Goal: Task Accomplishment & Management: Use online tool/utility

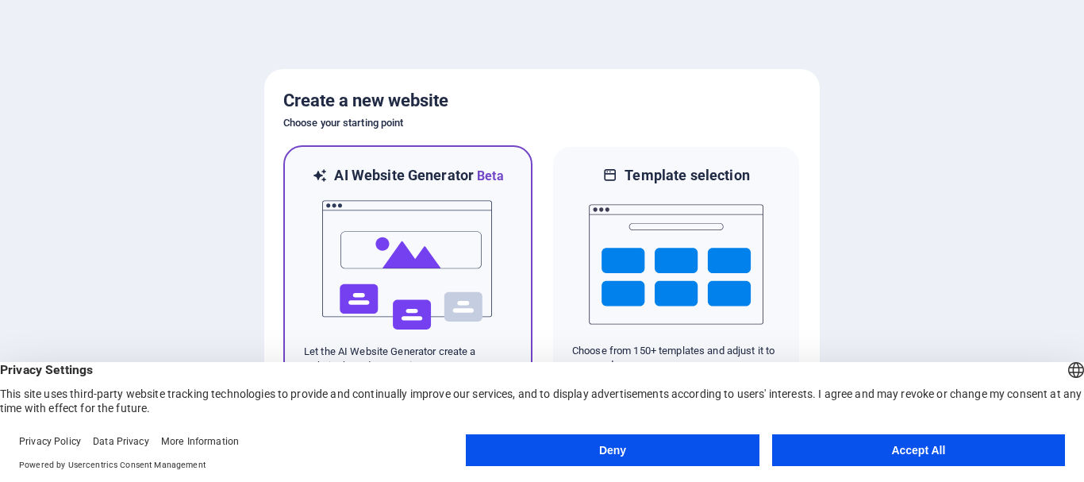
click at [385, 190] on img at bounding box center [408, 265] width 175 height 159
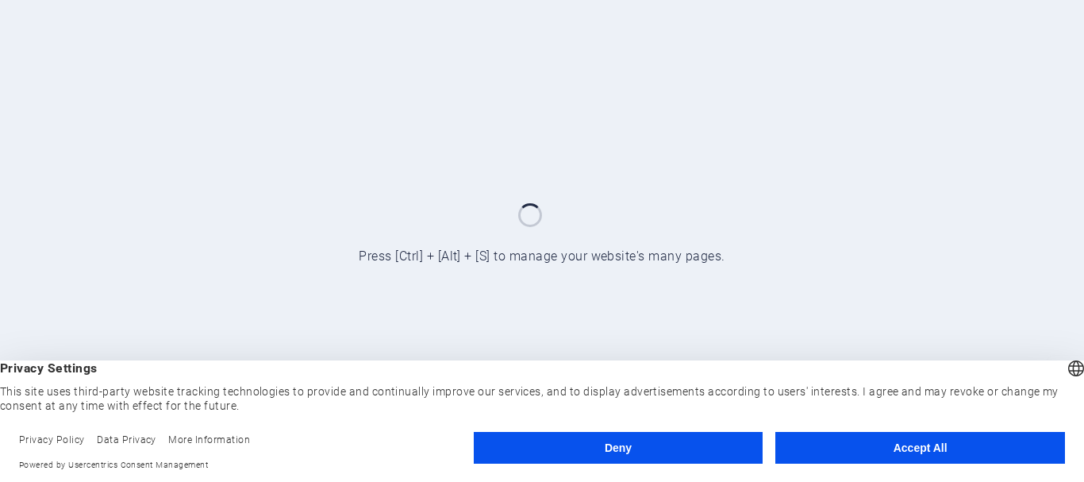
click at [915, 446] on button "Accept All" at bounding box center [920, 448] width 290 height 32
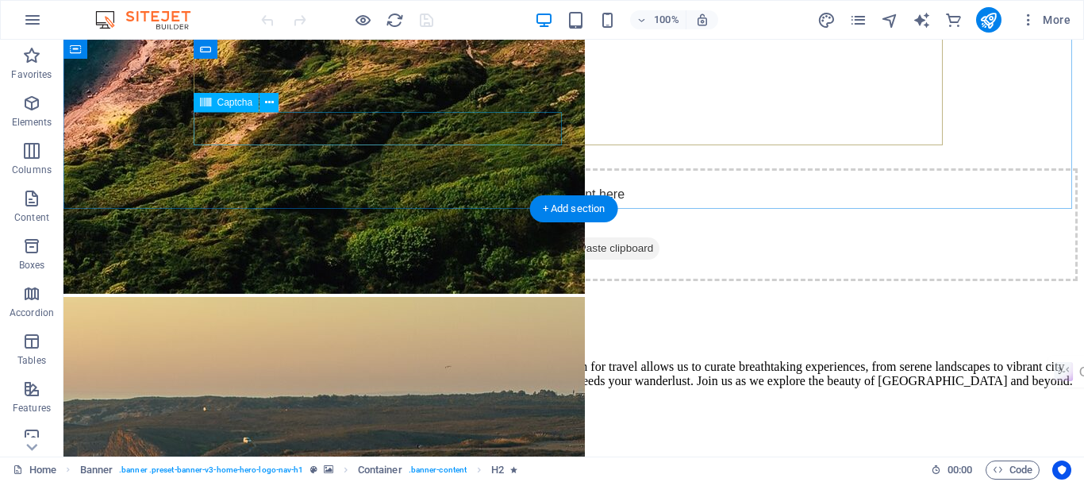
scroll to position [2250, 0]
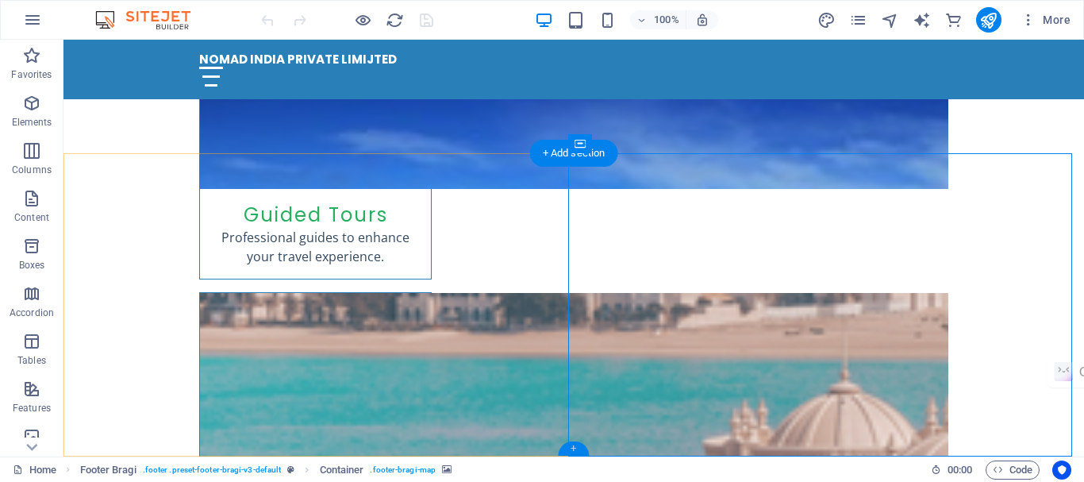
click at [570, 444] on div "+" at bounding box center [573, 448] width 31 height 14
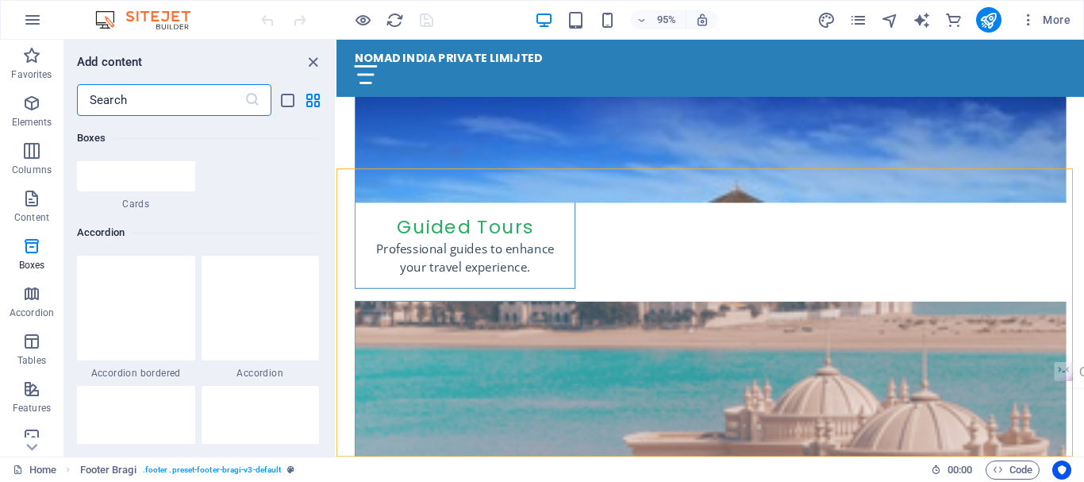
scroll to position [4992, 0]
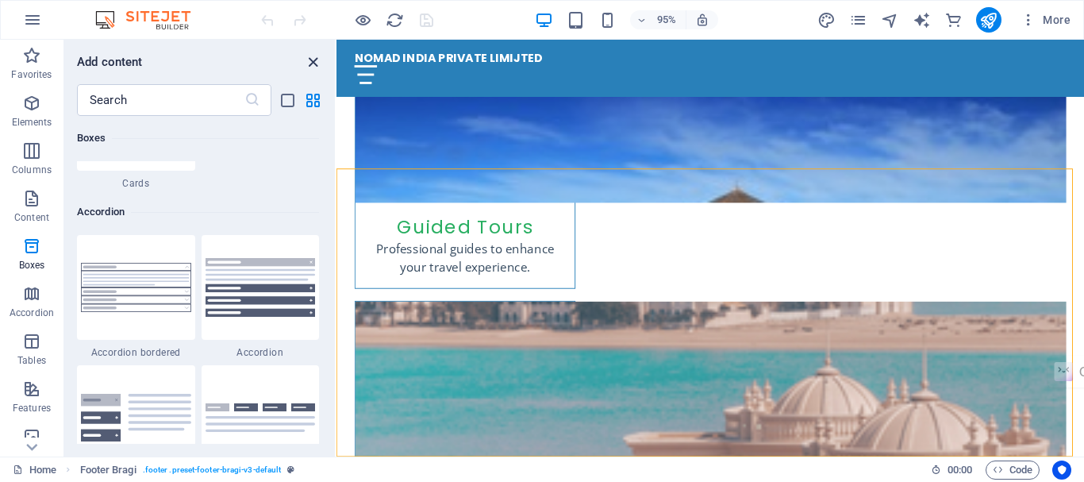
click at [313, 53] on icon "close panel" at bounding box center [313, 62] width 18 height 18
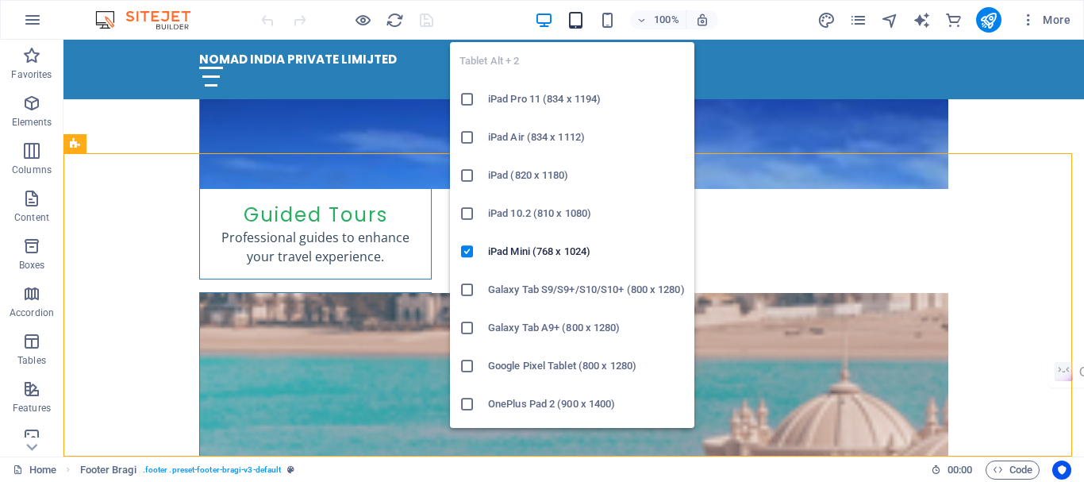
click at [570, 22] on icon "button" at bounding box center [576, 20] width 18 height 18
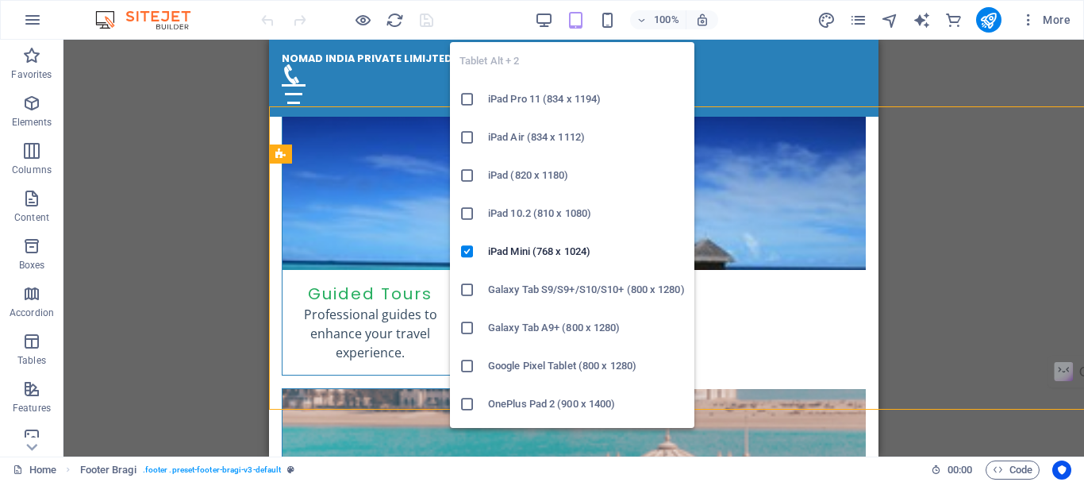
scroll to position [2297, 0]
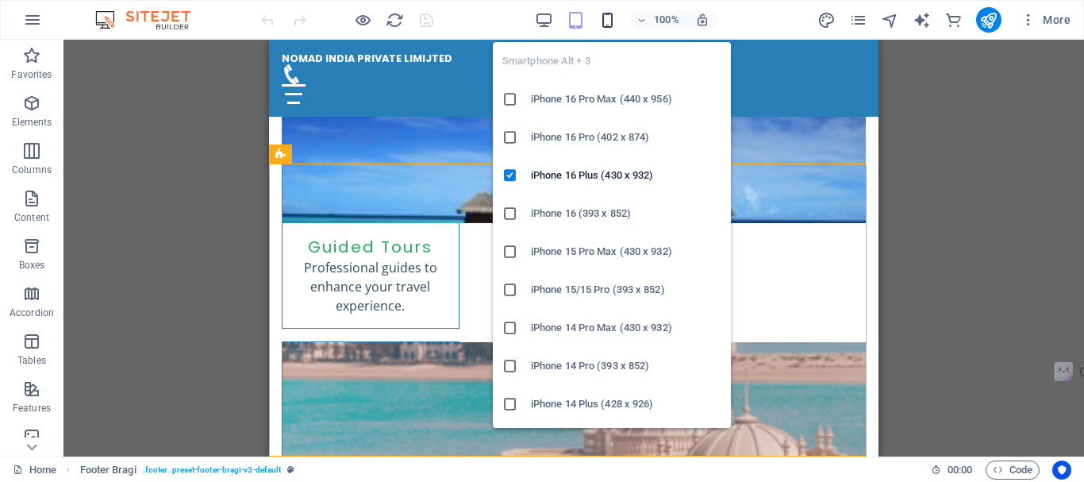
click at [609, 13] on icon "button" at bounding box center [607, 20] width 18 height 18
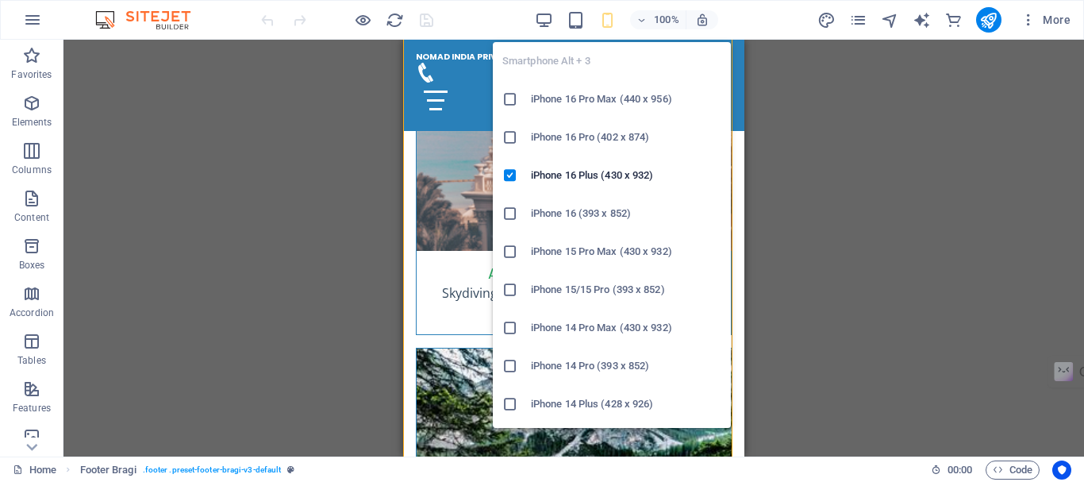
scroll to position [3700, 0]
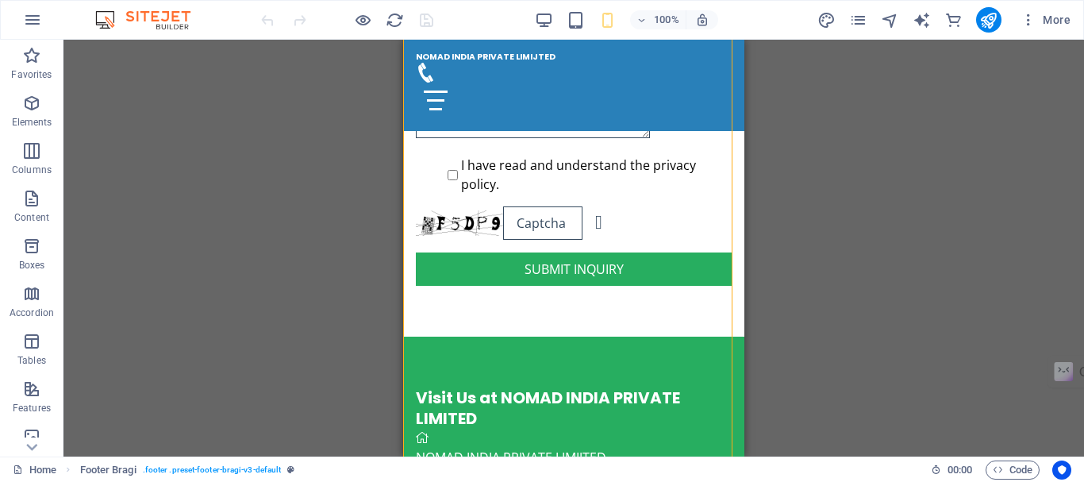
click at [558, 13] on div "100%" at bounding box center [626, 19] width 183 height 25
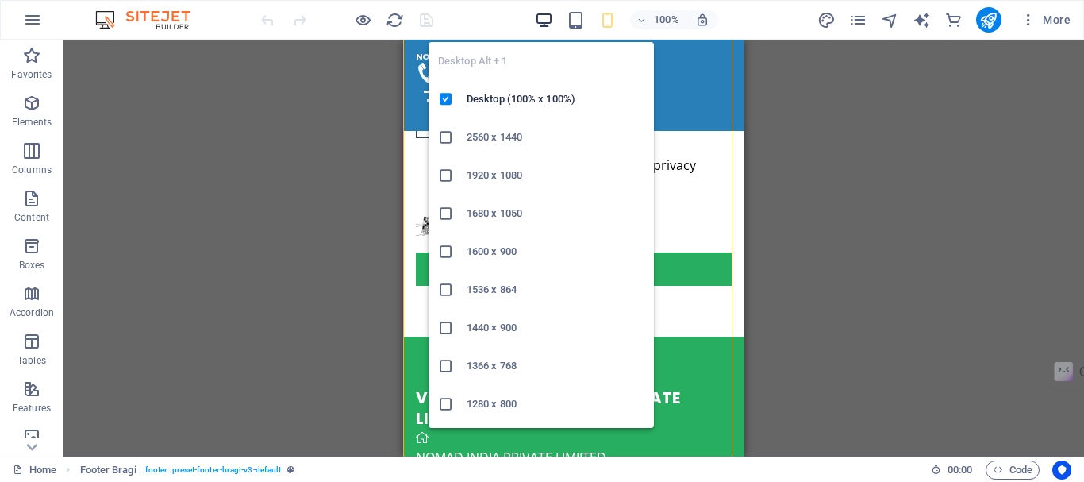
click at [549, 17] on icon "button" at bounding box center [544, 20] width 18 height 18
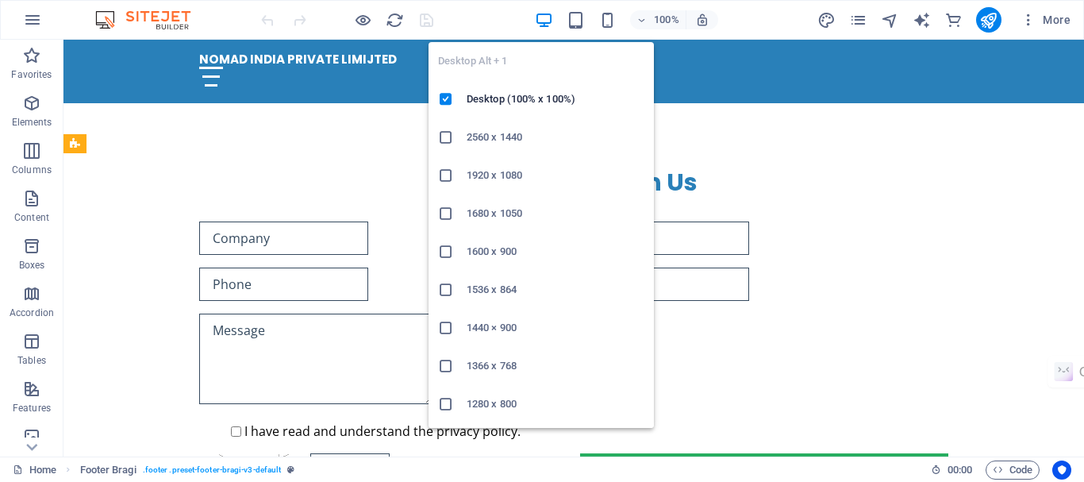
scroll to position [2250, 0]
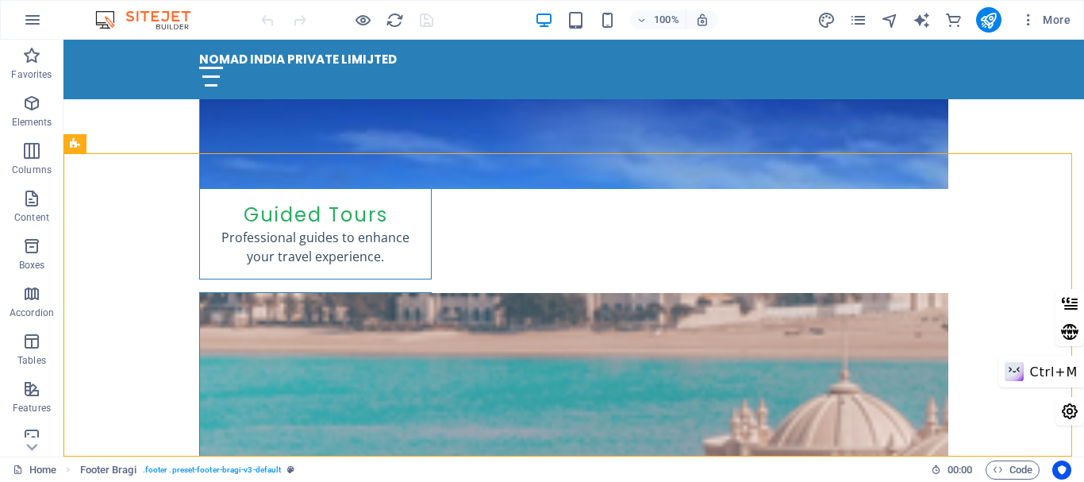
drag, startPoint x: 1083, startPoint y: 404, endPoint x: 1077, endPoint y: 471, distance: 67.7
click at [1077, 471] on html "NOMAD INDIA PRIVATE LIMIJTED Home Favorites Elements Columns Content Boxes Acco…" at bounding box center [542, 241] width 1084 height 482
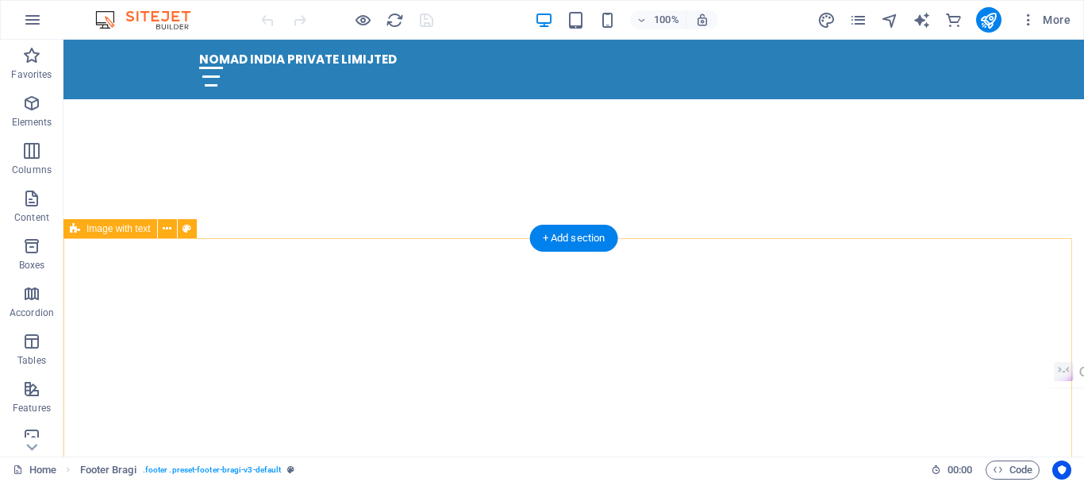
scroll to position [0, 0]
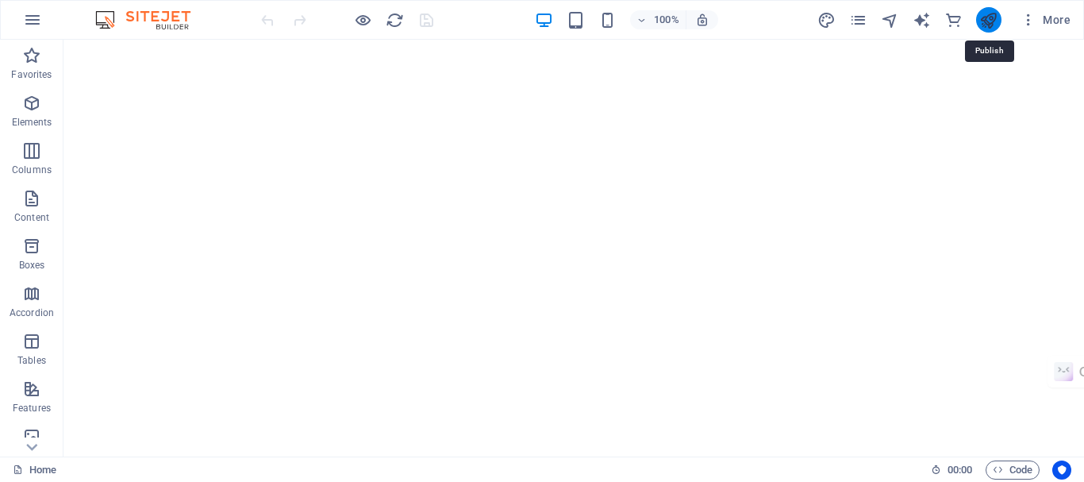
click at [981, 21] on icon "publish" at bounding box center [988, 20] width 18 height 18
